Goal: Task Accomplishment & Management: Manage account settings

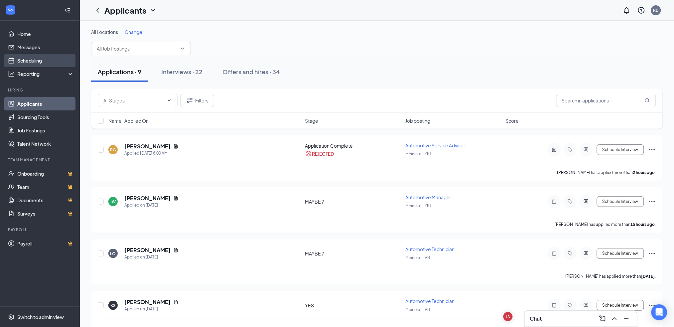
click at [49, 64] on link "Scheduling" at bounding box center [45, 60] width 57 height 13
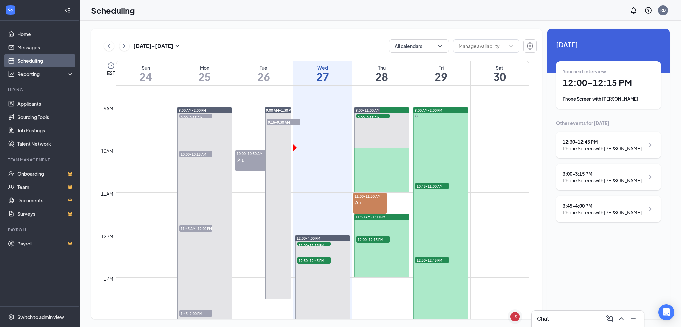
scroll to position [363, 0]
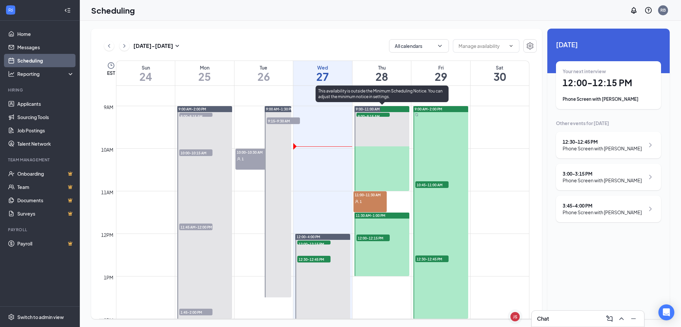
click at [362, 114] on span "9:00-9:15 AM" at bounding box center [372, 116] width 33 height 7
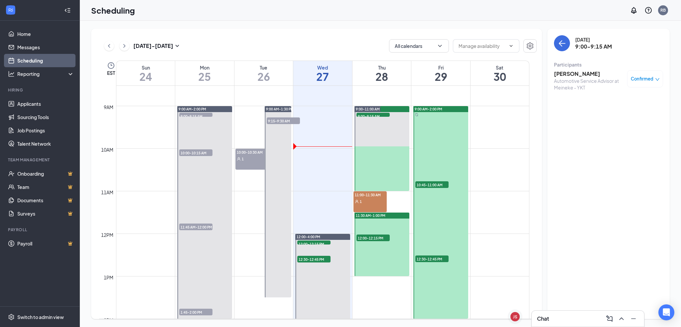
click at [366, 235] on span "12:00-12:15 PM" at bounding box center [372, 237] width 33 height 7
click at [421, 182] on span "10:45-11:00 AM" at bounding box center [431, 184] width 33 height 7
click at [34, 100] on link "Applicants" at bounding box center [45, 103] width 57 height 13
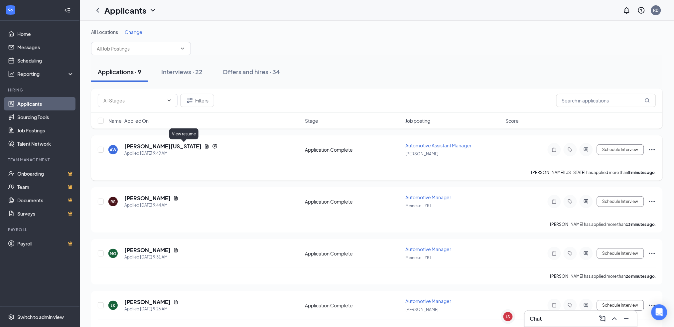
click at [205, 146] on icon "Document" at bounding box center [207, 146] width 4 height 4
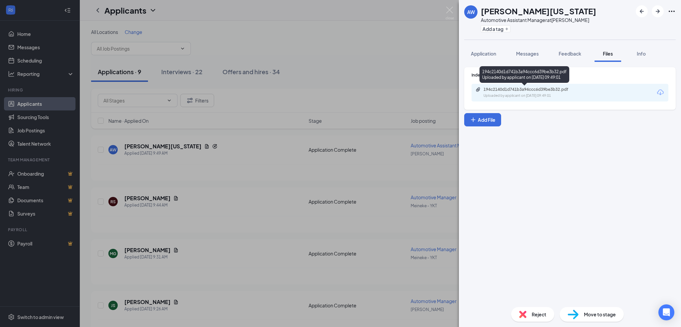
click at [514, 90] on div "194c2140d1d741b3a94ccc6d39be3b32.pdf" at bounding box center [529, 89] width 93 height 5
click at [637, 56] on span "Info" at bounding box center [640, 54] width 9 height 6
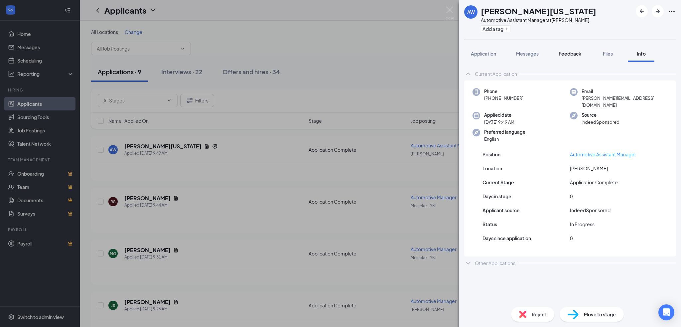
click at [572, 54] on span "Feedback" at bounding box center [569, 54] width 23 height 6
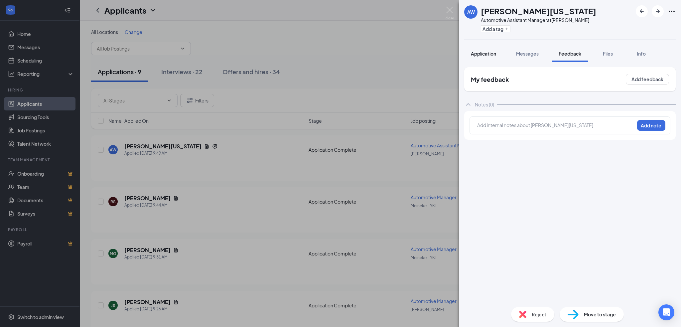
click at [484, 56] on span "Application" at bounding box center [483, 54] width 25 height 6
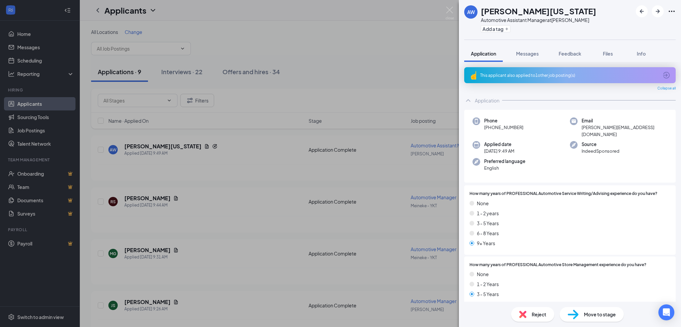
click at [517, 76] on div "This applicant also applied to 1 other job posting(s)" at bounding box center [569, 75] width 178 height 6
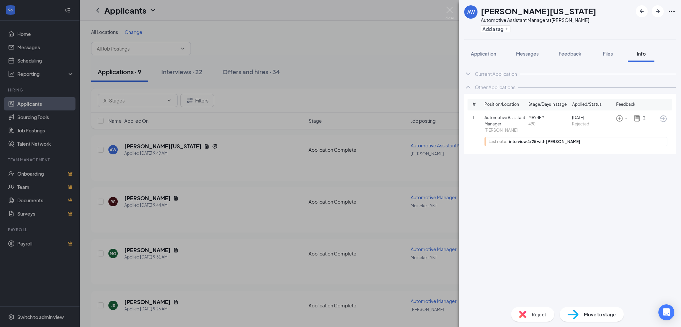
click at [580, 318] on div "Move to stage" at bounding box center [591, 314] width 64 height 15
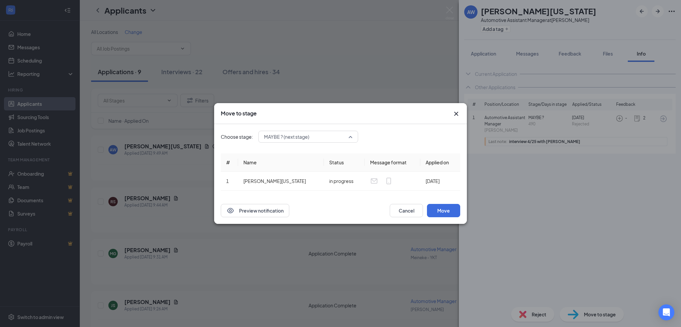
click at [354, 135] on div "MAYBE ? (next stage) 3930554 3930561 Application Application Complete (current …" at bounding box center [308, 137] width 100 height 12
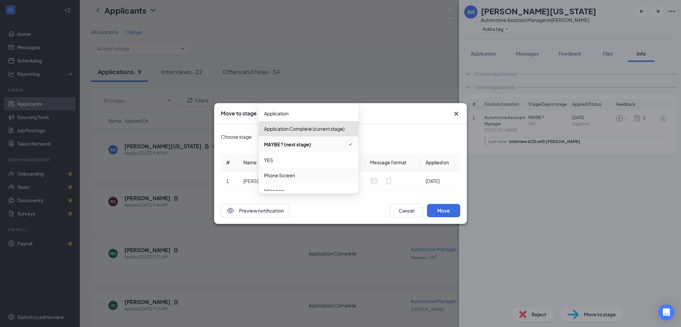
click at [309, 173] on span "Phone Screen" at bounding box center [308, 174] width 89 height 7
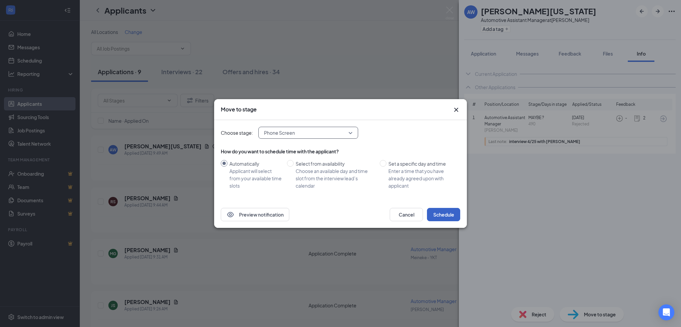
click at [453, 214] on button "Schedule" at bounding box center [443, 214] width 33 height 13
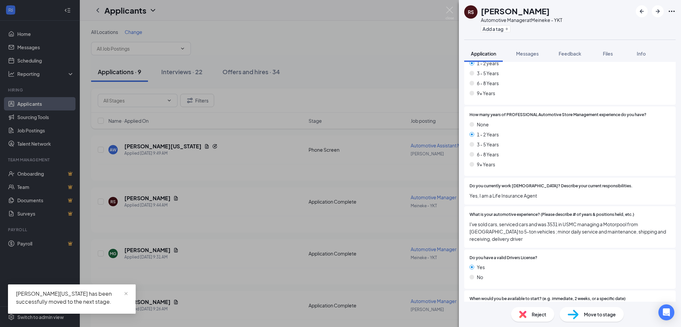
scroll to position [177, 0]
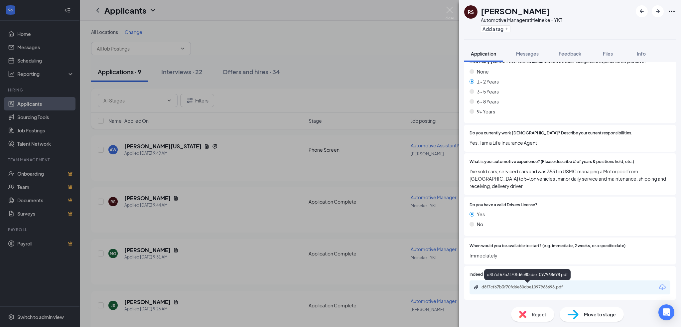
click at [517, 287] on div "d8f7cf67b3f70fd6e80cbe1097968698.pdf" at bounding box center [527, 286] width 93 height 5
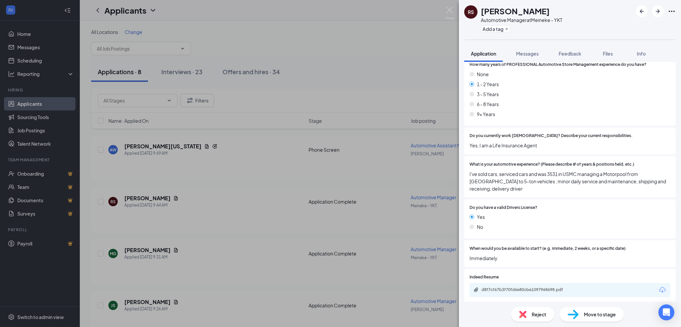
click at [531, 294] on div "d8f7cf67b3f70fd6e80cbe1097968698.pdf" at bounding box center [569, 290] width 201 height 14
click at [529, 289] on div "d8f7cf67b3f70fd6e80cbe1097968698.pdf" at bounding box center [527, 289] width 93 height 5
click at [579, 311] on div "Move to stage" at bounding box center [591, 314] width 64 height 15
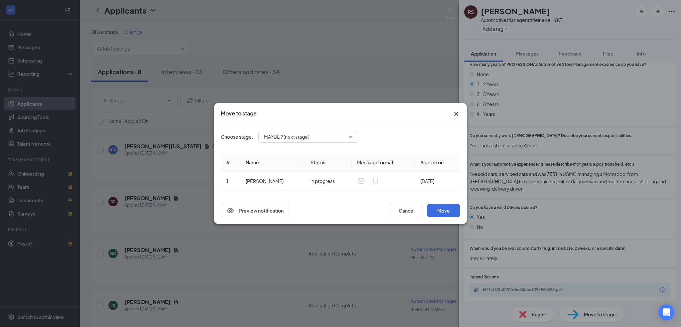
click at [341, 137] on span "MAYBE ? (next stage)" at bounding box center [305, 137] width 82 height 10
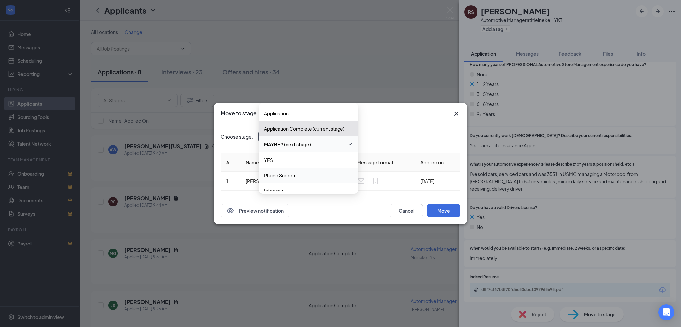
click at [302, 174] on span "Phone Screen" at bounding box center [308, 174] width 89 height 7
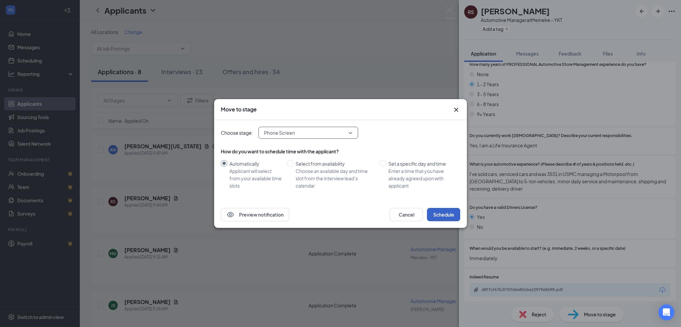
click at [444, 210] on button "Schedule" at bounding box center [443, 214] width 33 height 13
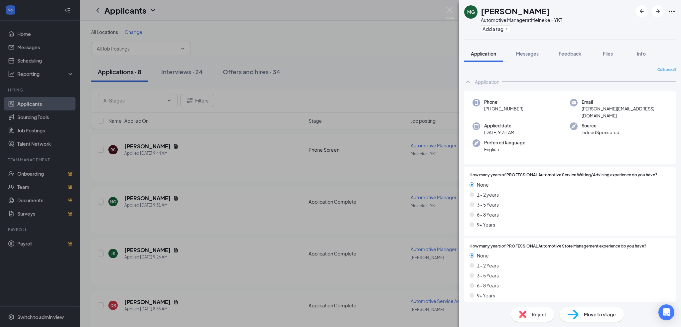
scroll to position [170, 0]
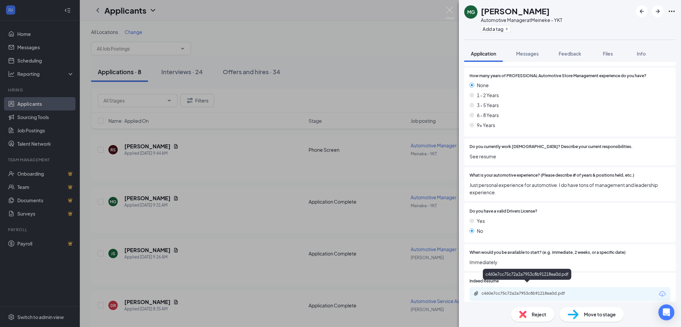
click at [521, 290] on div "c460e7cc75c72a2a7953c8b91218ea0d.pdf" at bounding box center [527, 292] width 93 height 5
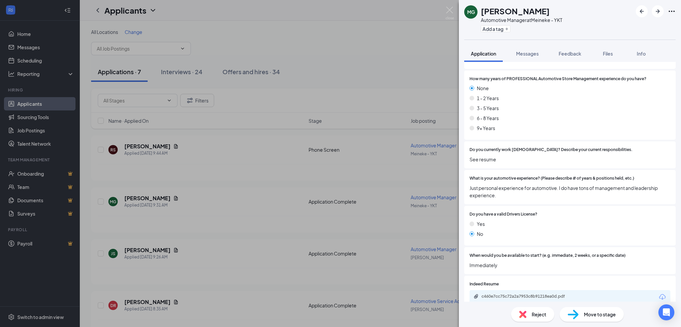
click at [584, 314] on span "Move to stage" at bounding box center [600, 313] width 32 height 7
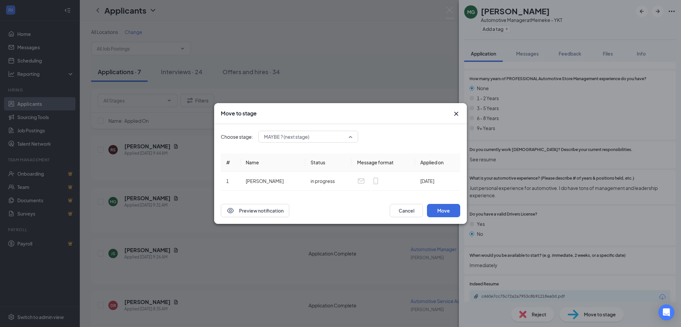
click at [342, 137] on span "MAYBE ? (next stage)" at bounding box center [305, 137] width 82 height 10
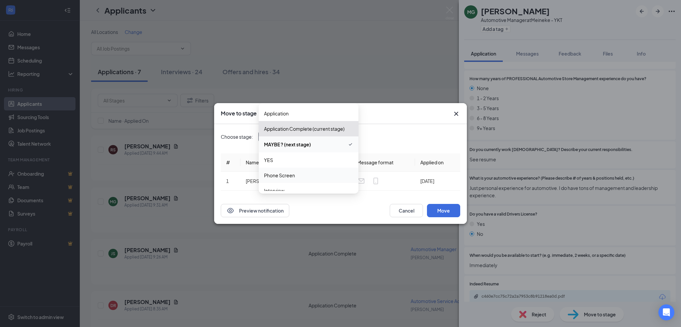
click at [311, 172] on span "Phone Screen" at bounding box center [308, 174] width 89 height 7
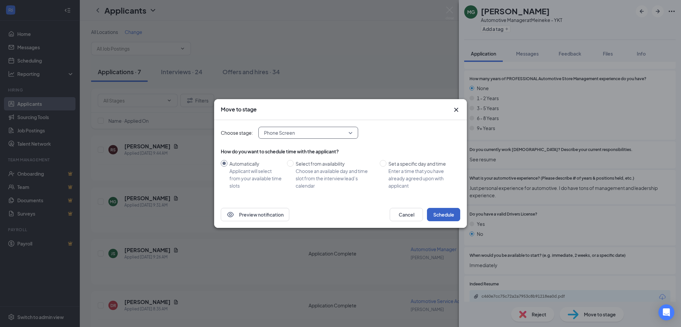
click at [437, 213] on button "Schedule" at bounding box center [443, 214] width 33 height 13
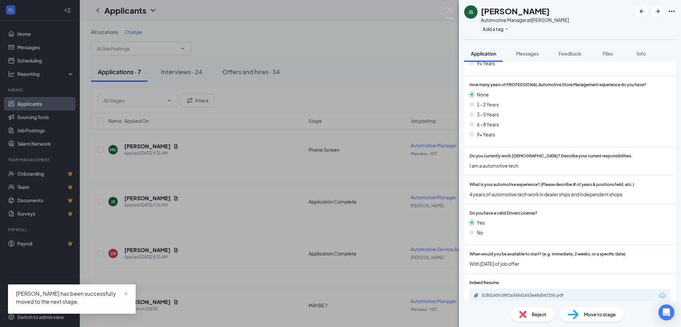
scroll to position [163, 0]
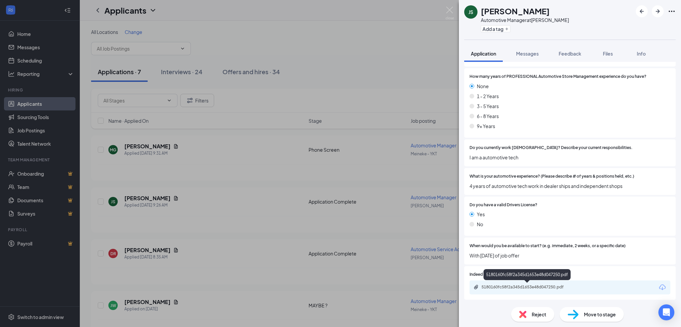
click at [549, 286] on div "5180160fc58f2a345d1653e48d047250.pdf" at bounding box center [527, 286] width 93 height 5
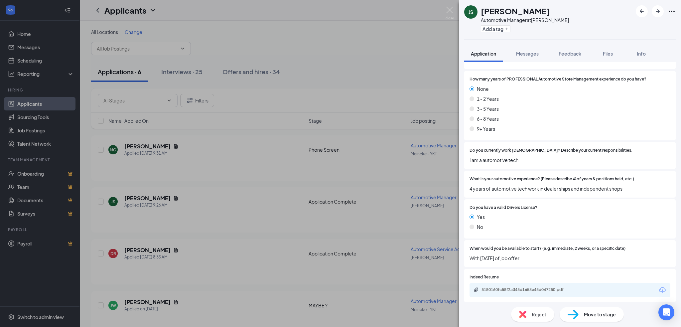
click at [529, 311] on div "Reject" at bounding box center [532, 314] width 43 height 15
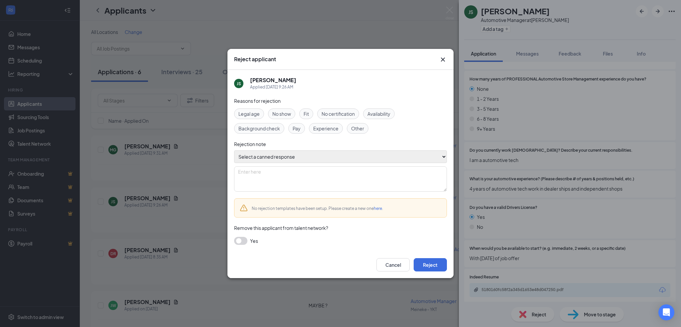
click at [347, 158] on select "Select a canned response Lacks experience Lacks relevant experience Did not ans…" at bounding box center [340, 156] width 213 height 13
select select "Lacks relevant experience"
type textarea "Lacks relevant experience"
click at [234, 151] on select "Select a canned response Lacks experience Lacks relevant experience Did not ans…" at bounding box center [340, 156] width 213 height 13
click at [423, 261] on button "Reject" at bounding box center [429, 264] width 33 height 13
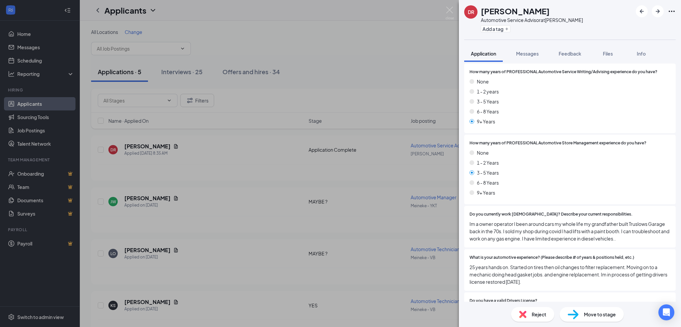
scroll to position [192, 0]
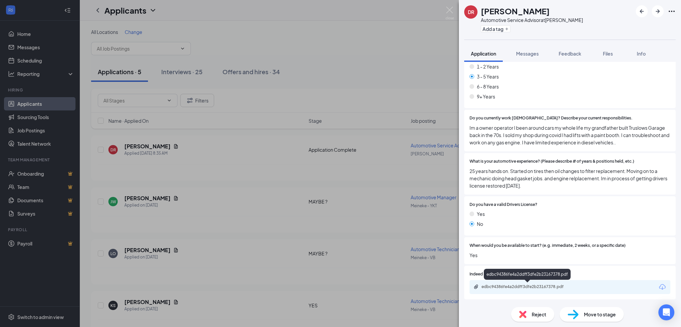
click at [554, 286] on div "edbc94386fe4a2ddff3dfe2b23167378.pdf" at bounding box center [527, 286] width 93 height 5
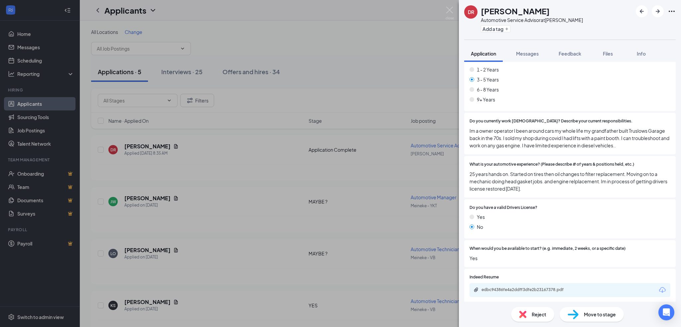
click at [524, 311] on img at bounding box center [522, 313] width 7 height 7
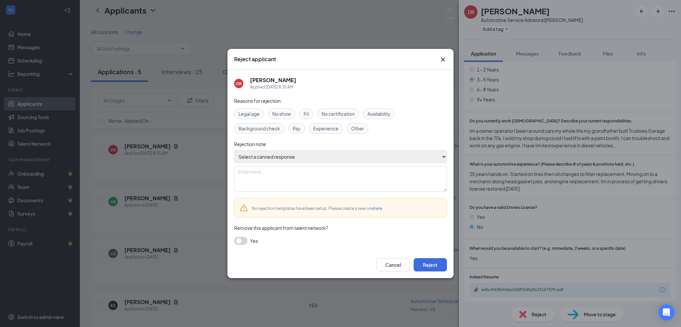
click at [365, 157] on select "Select a canned response Lacks experience Lacks relevant experience Did not ans…" at bounding box center [340, 156] width 213 height 13
select select "Lacks experience"
click at [234, 151] on select "Select a canned response Lacks experience Lacks relevant experience Did not ans…" at bounding box center [340, 156] width 213 height 13
click at [430, 263] on button "Reject" at bounding box center [429, 264] width 33 height 13
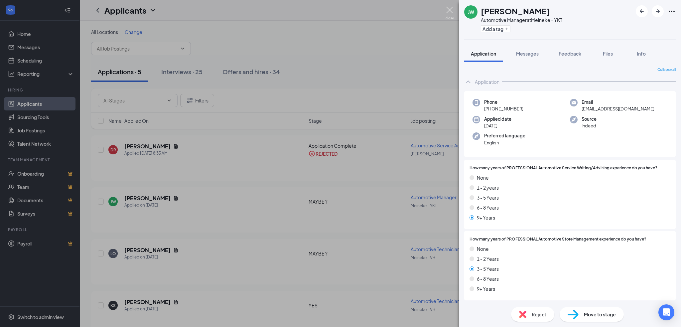
click at [451, 10] on img at bounding box center [449, 13] width 8 height 13
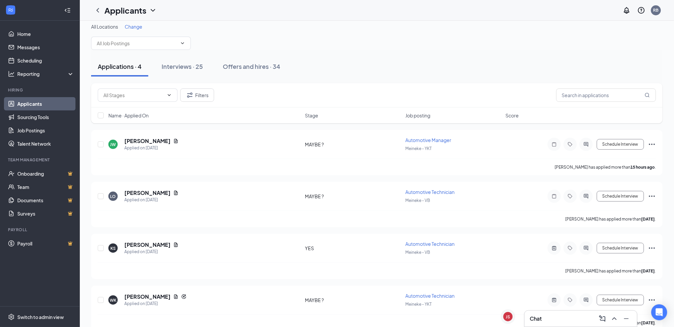
scroll to position [4, 0]
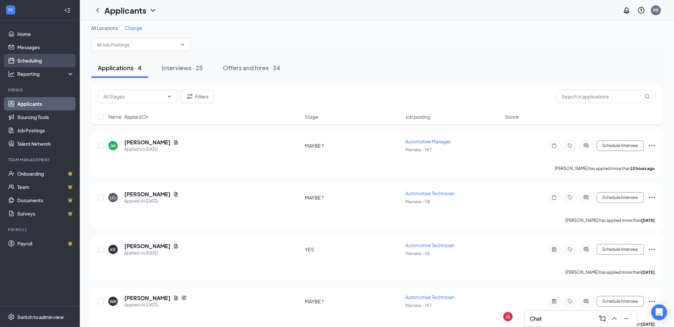
click at [31, 61] on link "Scheduling" at bounding box center [45, 60] width 57 height 13
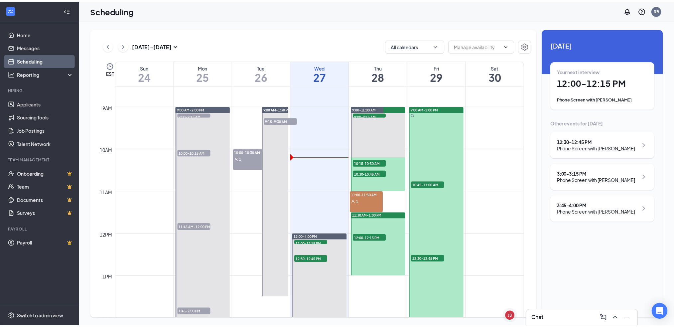
scroll to position [353, 0]
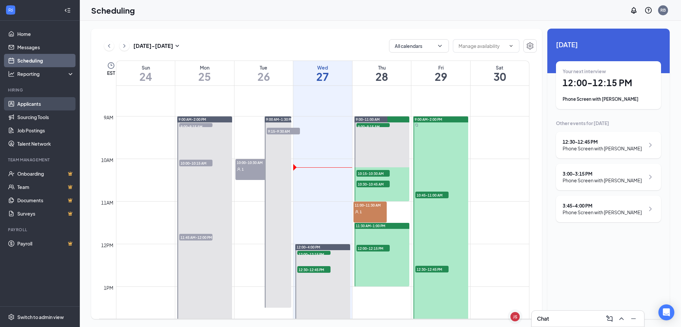
click at [17, 101] on link "Applicants" at bounding box center [45, 103] width 57 height 13
